Goal: Entertainment & Leisure: Consume media (video, audio)

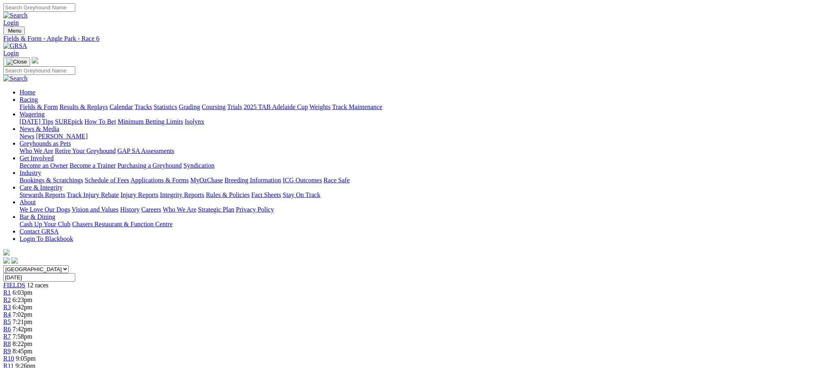
click at [108, 103] on link "Results & Replays" at bounding box center [83, 106] width 48 height 7
click at [495, 232] on iframe at bounding box center [410, 184] width 821 height 368
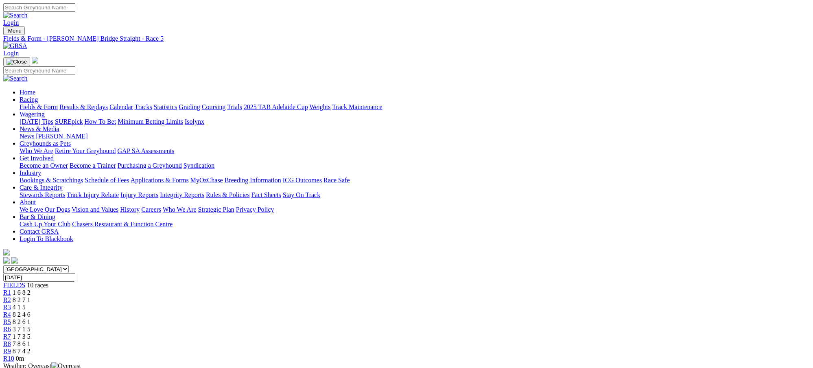
click at [11, 325] on span "R6" at bounding box center [7, 328] width 8 height 7
